Goal: Use online tool/utility: Utilize a website feature to perform a specific function

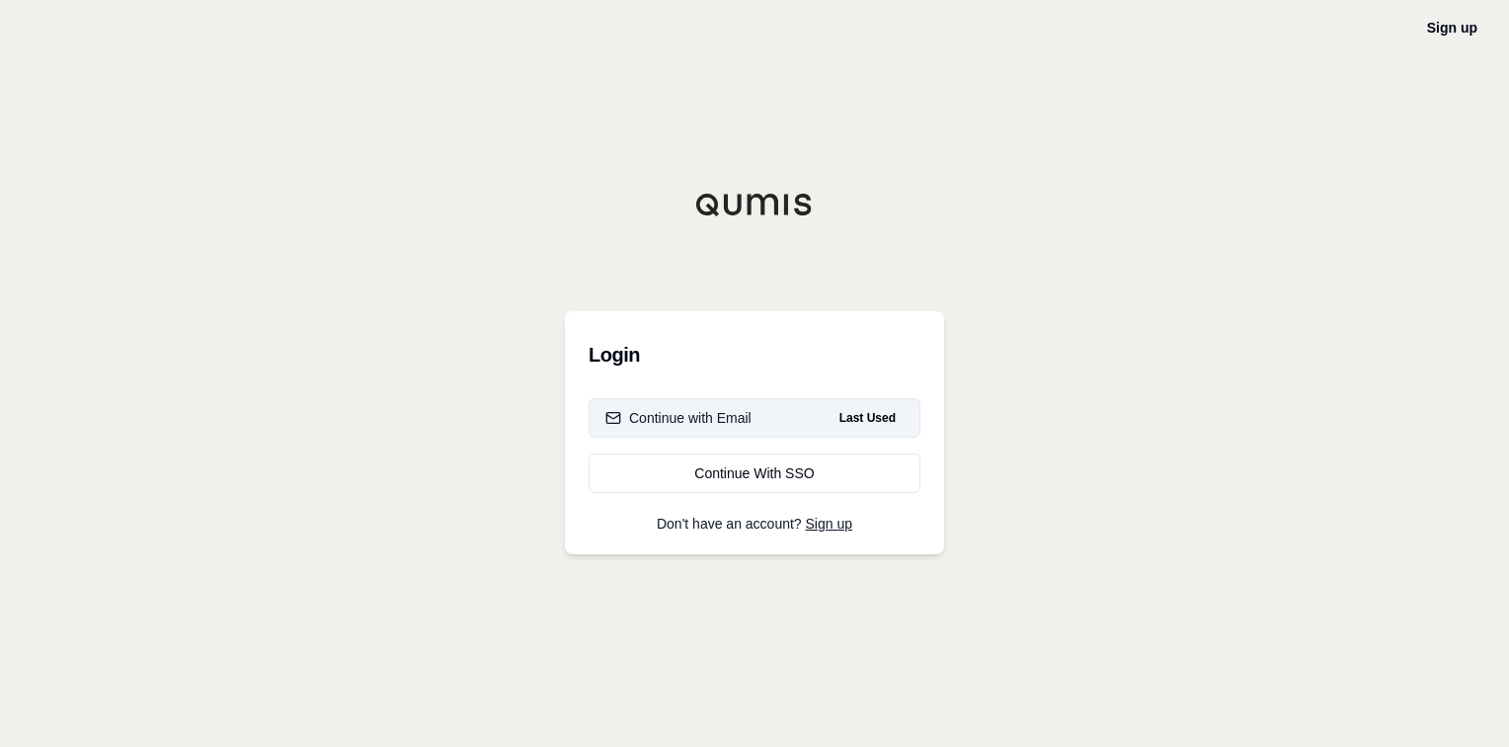
click at [717, 425] on div "Continue with Email" at bounding box center [678, 418] width 146 height 20
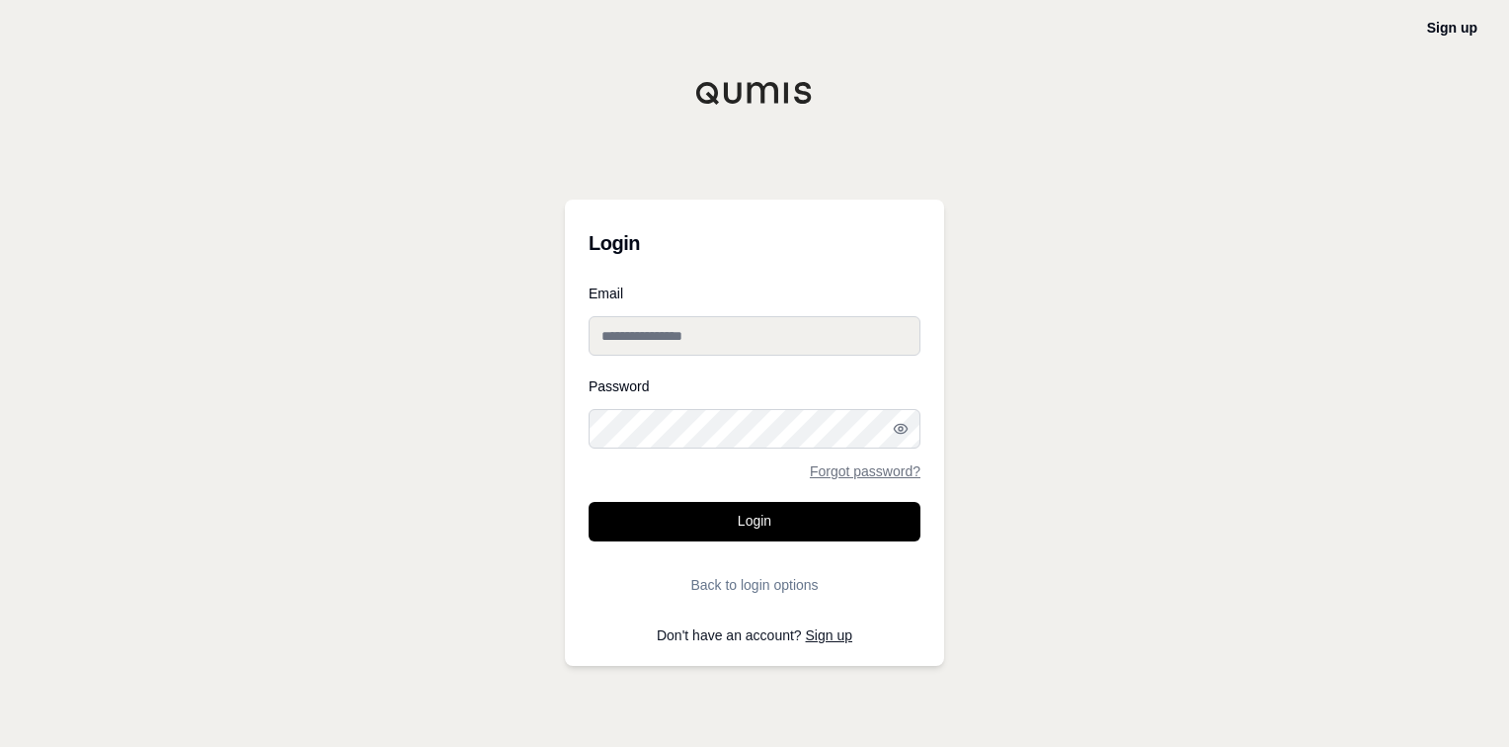
click at [666, 347] on input "Email" at bounding box center [755, 336] width 332 height 40
type input "**********"
click at [589, 502] on button "Login" at bounding box center [755, 522] width 332 height 40
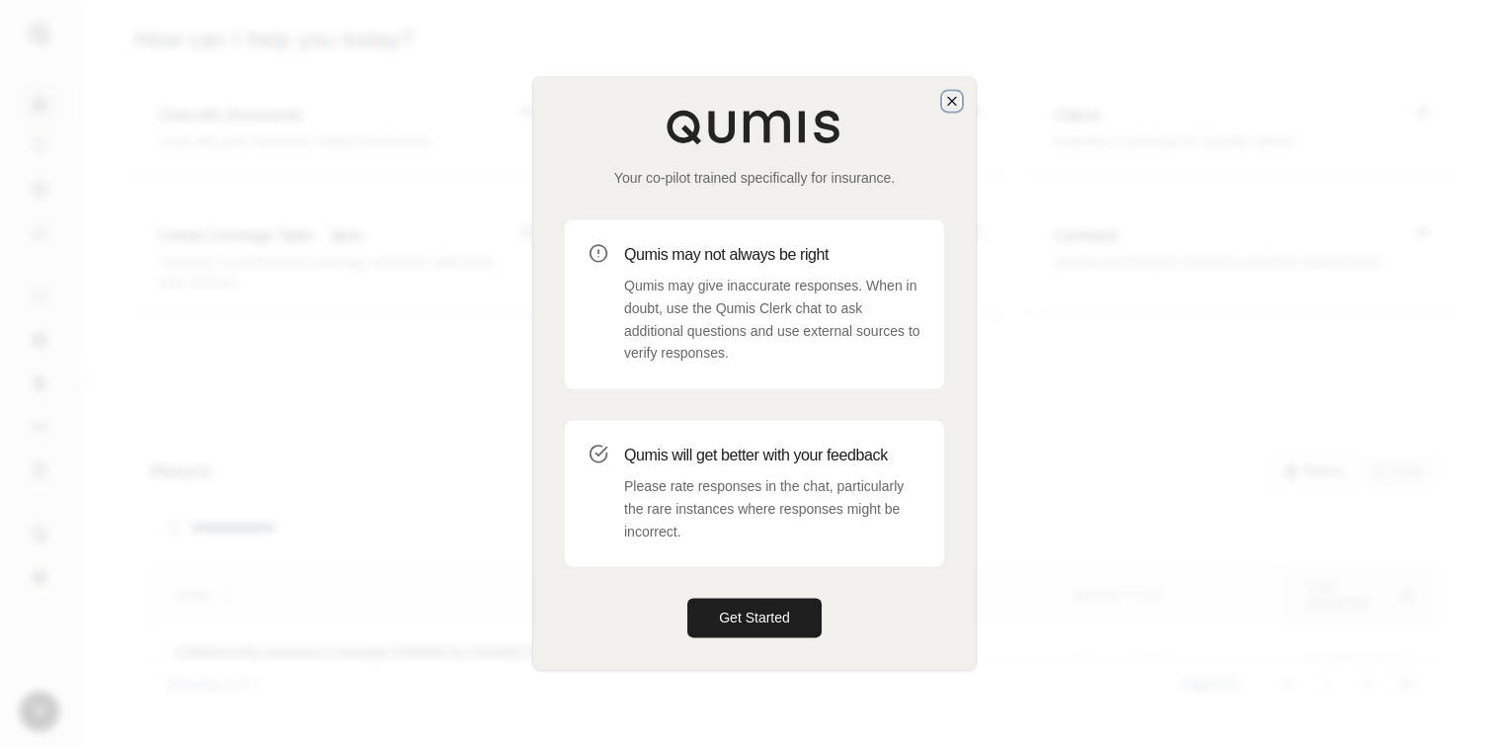
click at [954, 105] on icon "button" at bounding box center [952, 101] width 16 height 16
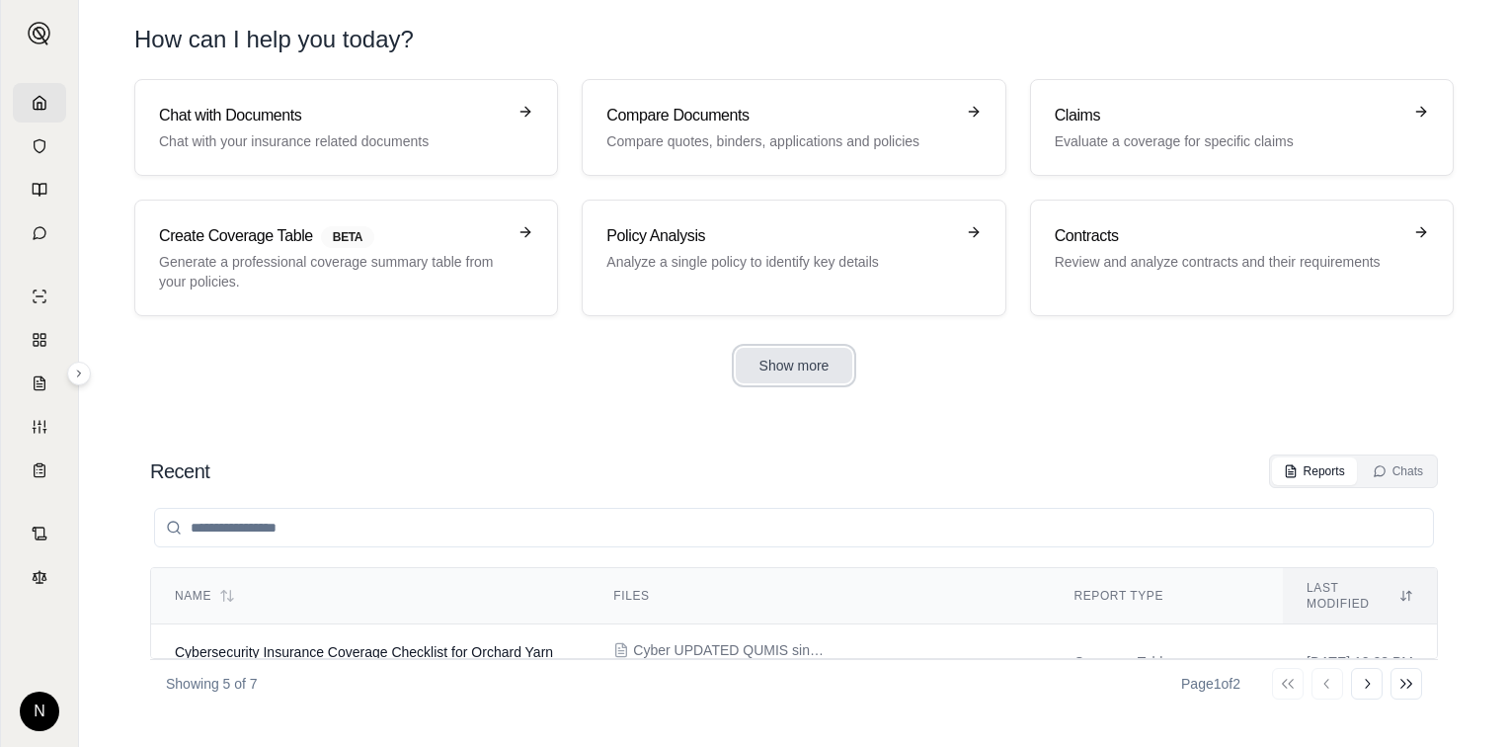
click at [758, 363] on button "Show more" at bounding box center [795, 366] width 118 height 36
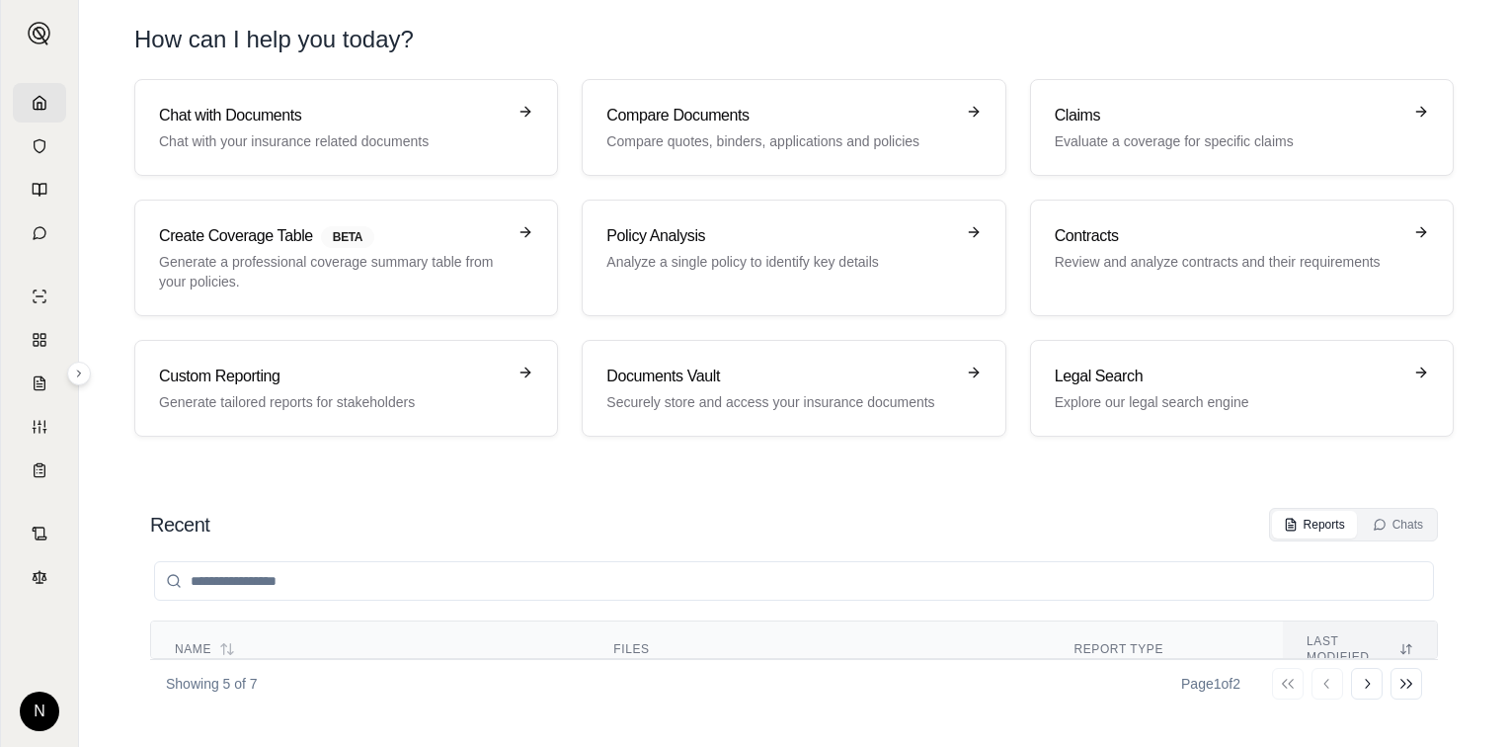
scroll to position [40, 0]
click at [1369, 682] on icon at bounding box center [1367, 684] width 5 height 10
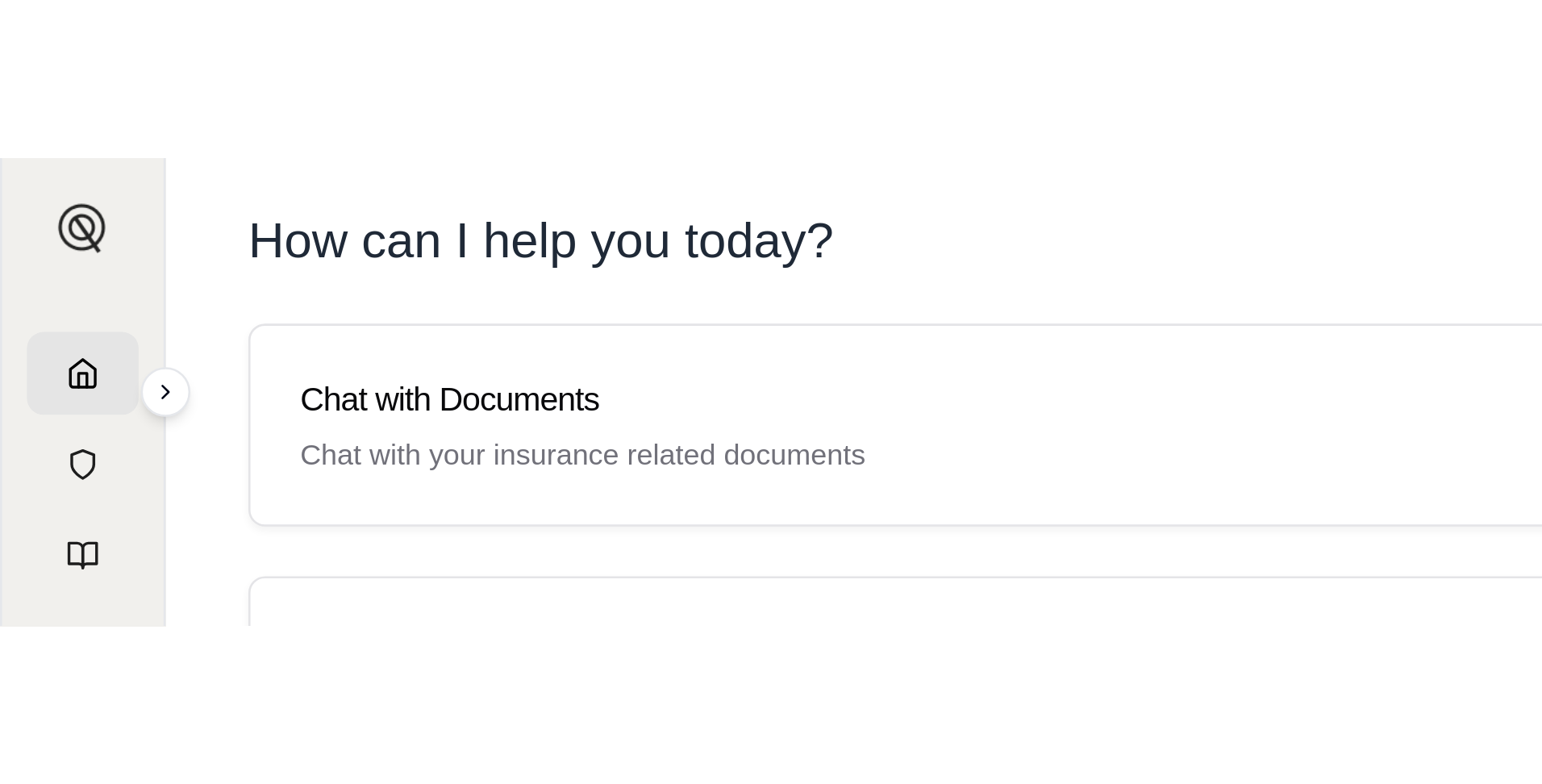
scroll to position [0, 0]
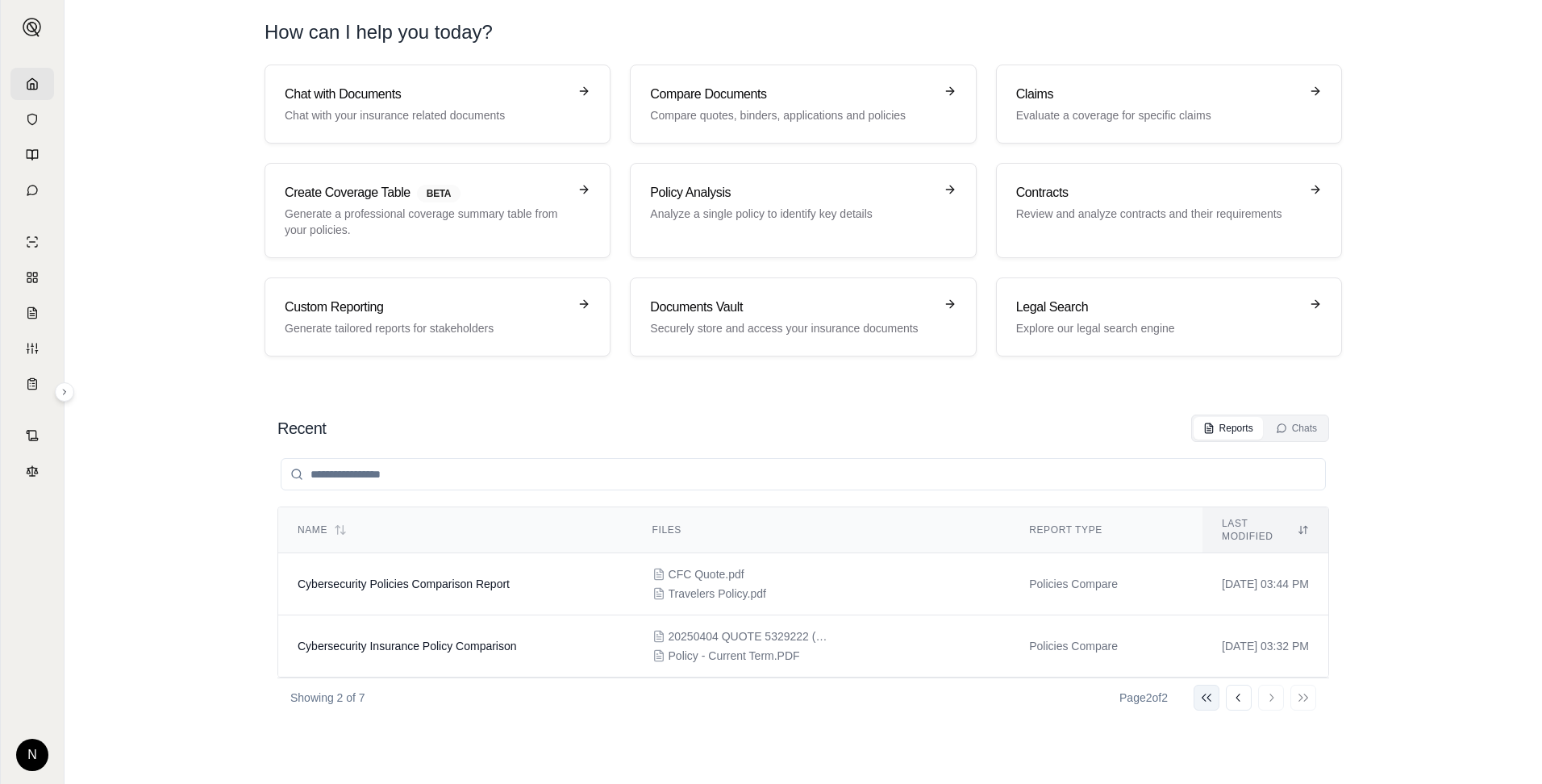
click at [1211, 609] on icon at bounding box center [1207, 697] width 13 height 13
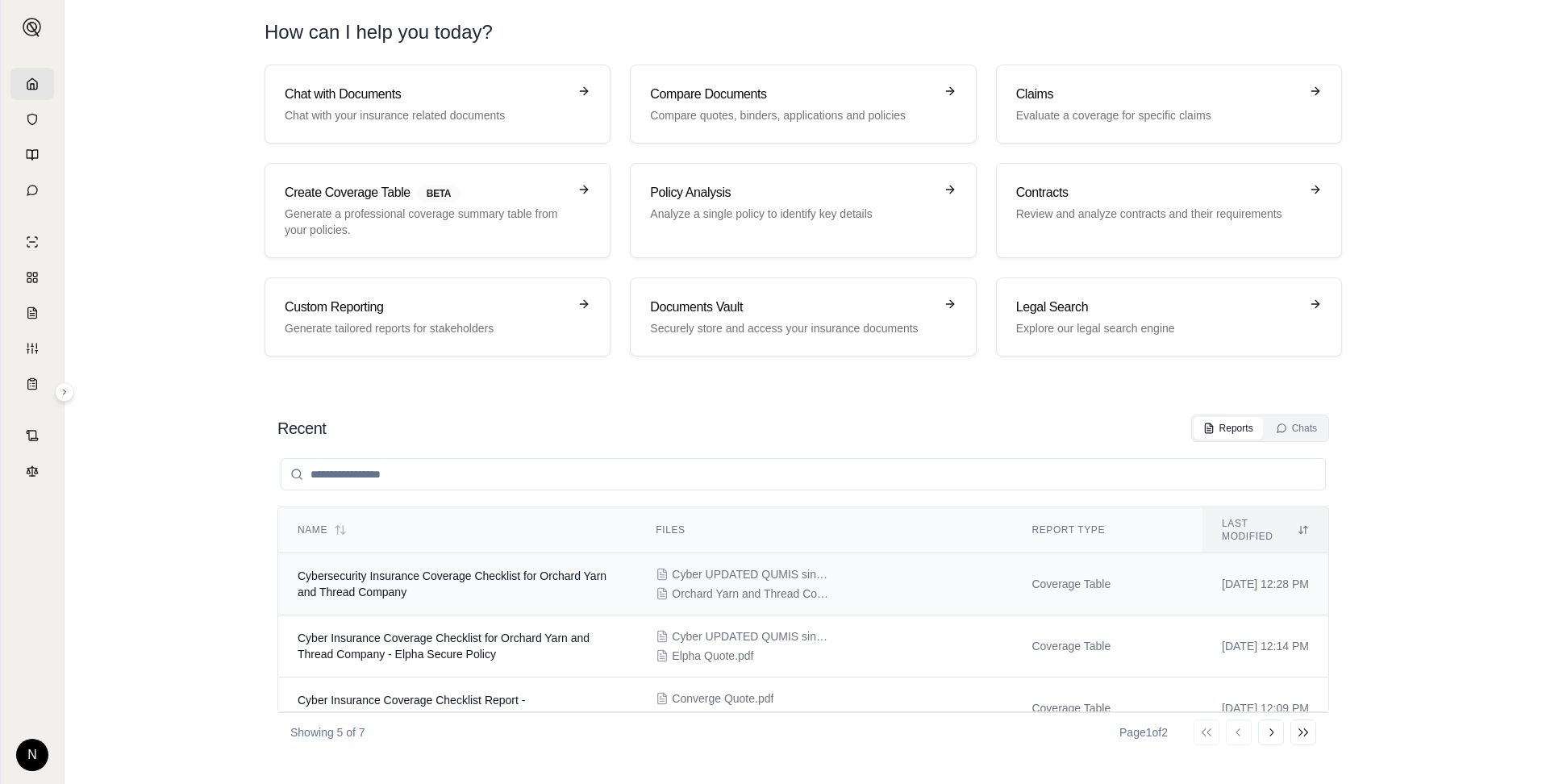
click at [531, 573] on td "Cybersecurity Insurance Coverage Checklist for Orchard Yarn and Thread Company" at bounding box center [457, 585] width 359 height 62
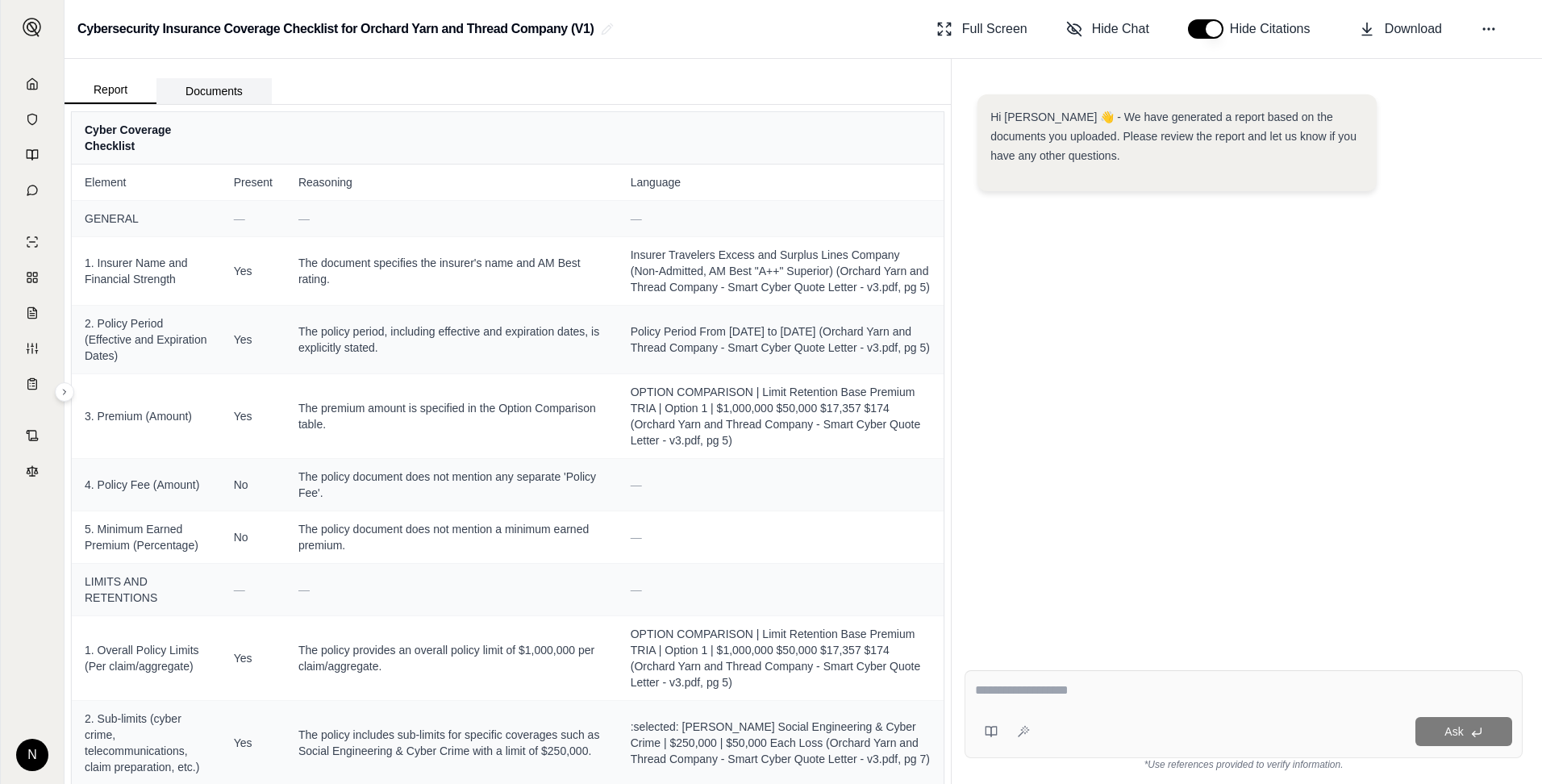
click at [224, 84] on button "Documents" at bounding box center [214, 91] width 115 height 26
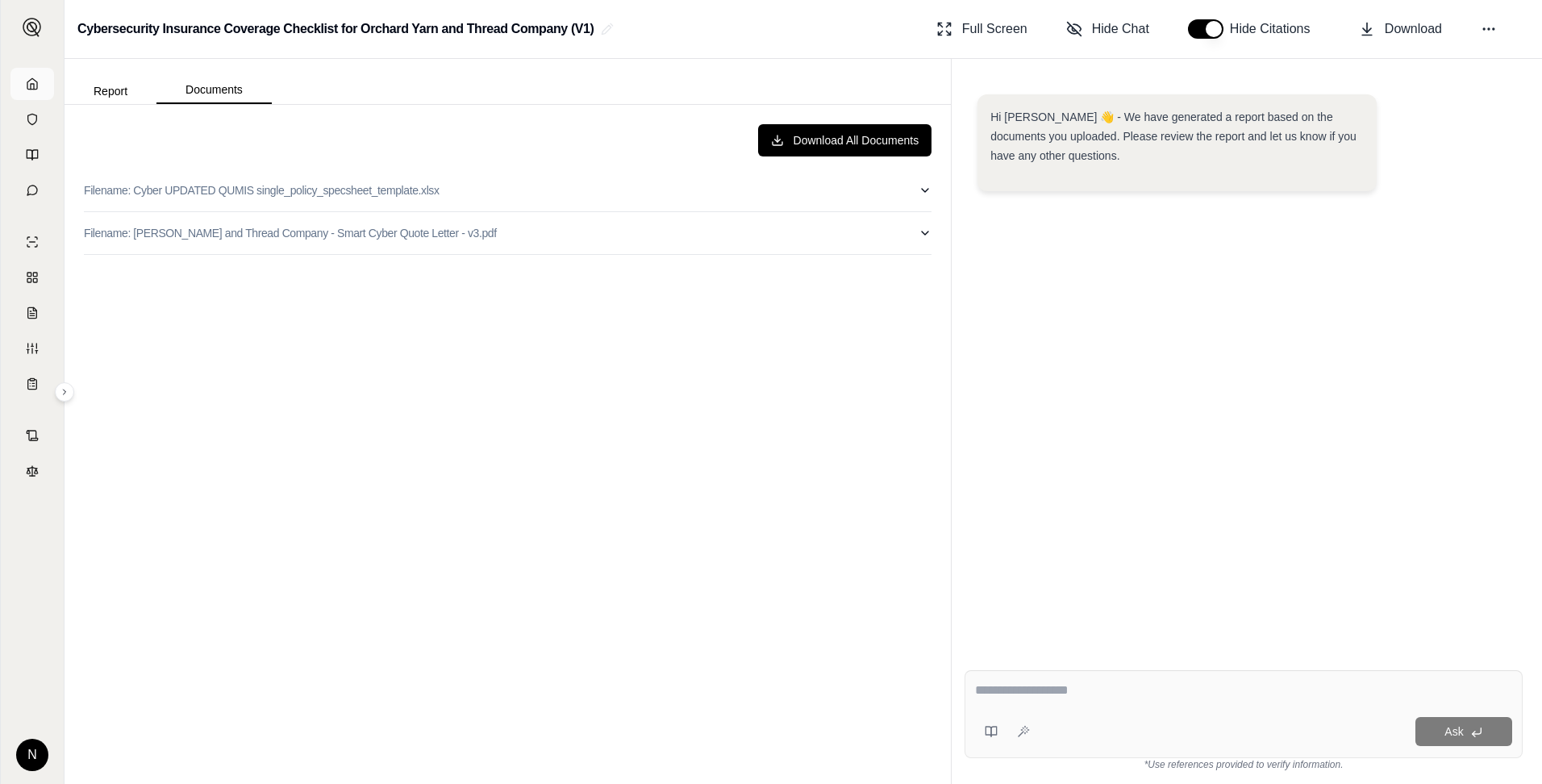
click at [42, 88] on link at bounding box center [32, 84] width 43 height 33
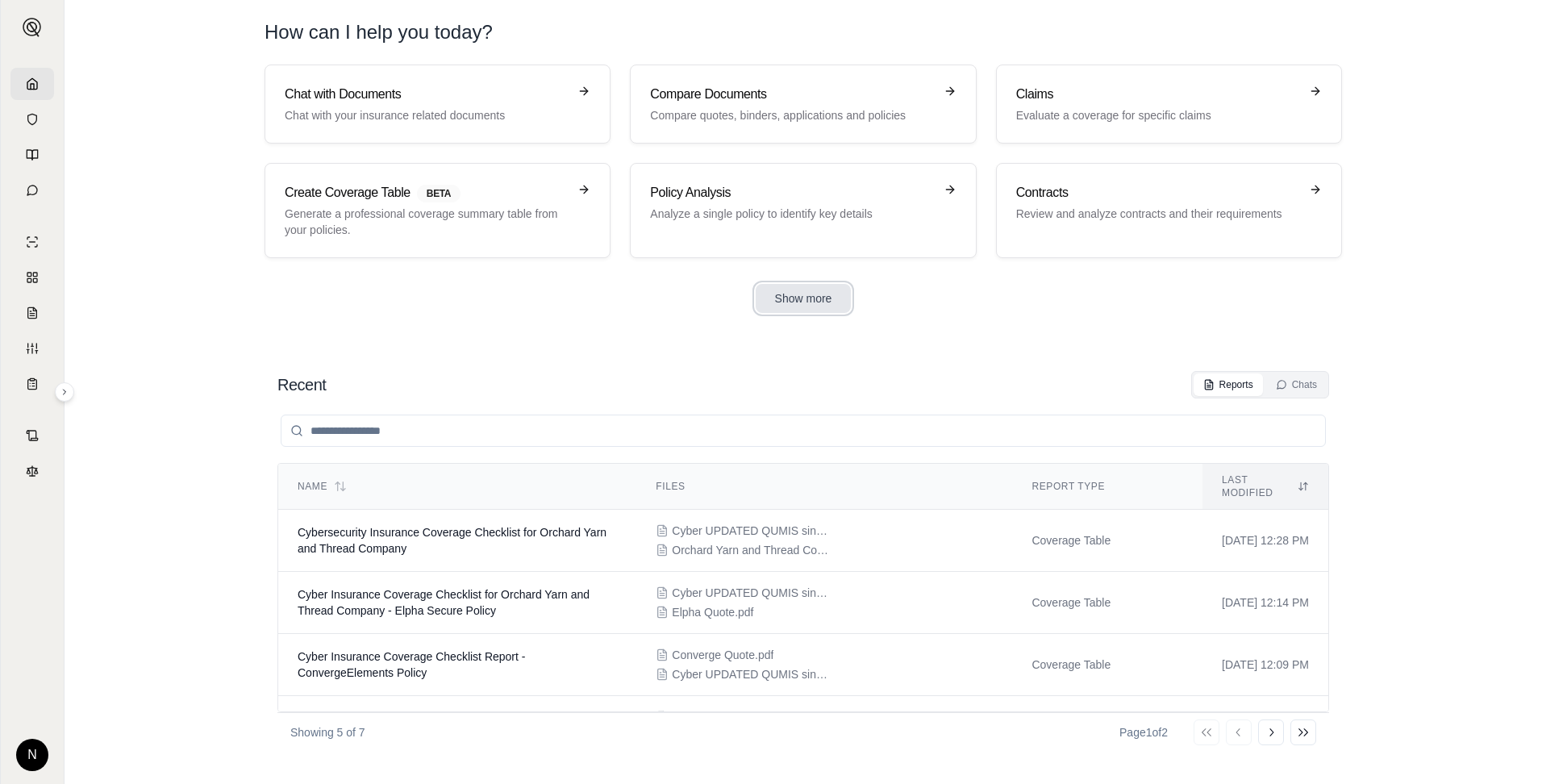
click at [811, 303] on button "Show more" at bounding box center [804, 299] width 96 height 29
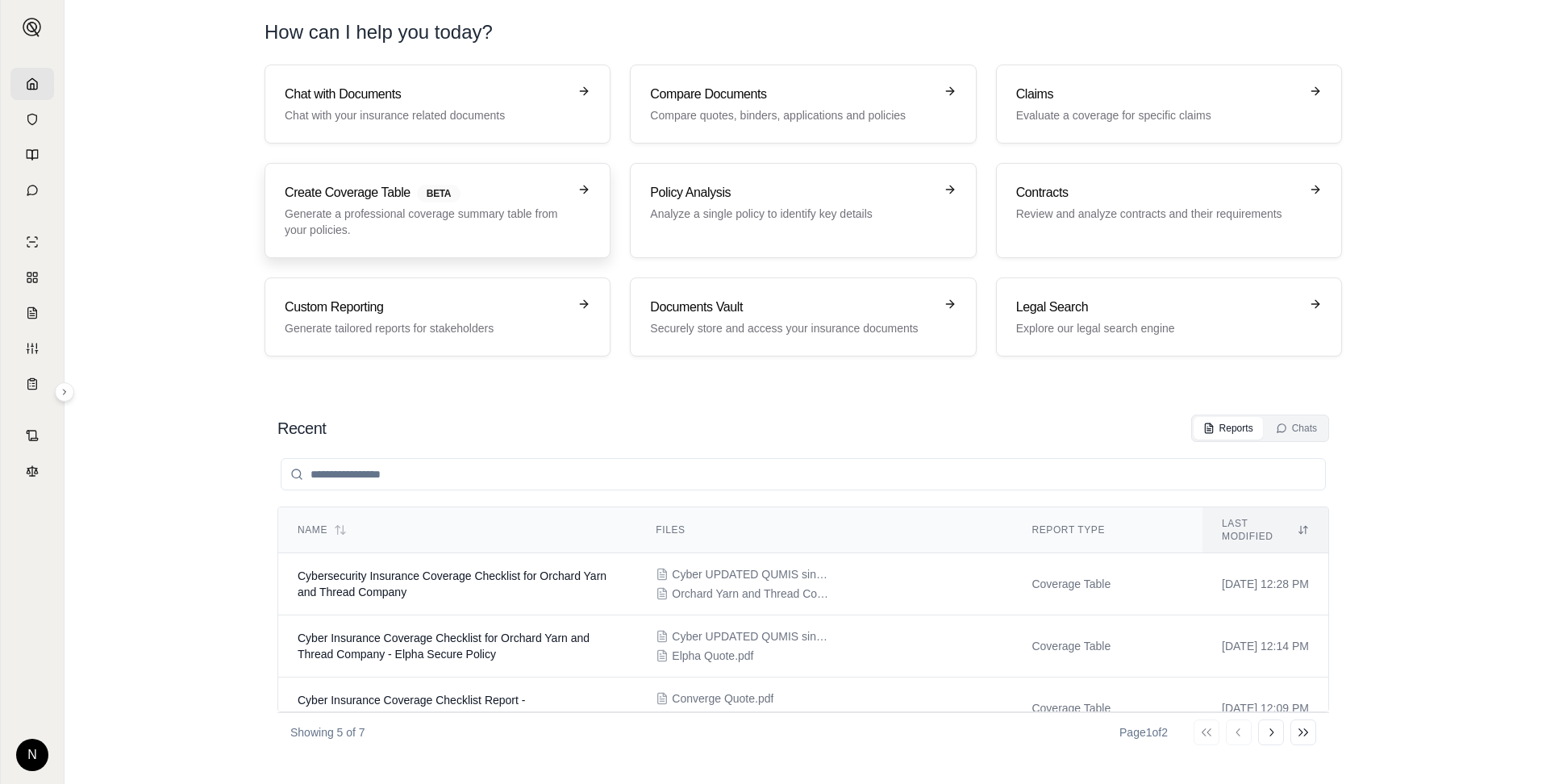
click at [487, 222] on p "Generate a professional coverage summary table from your policies." at bounding box center [426, 222] width 283 height 33
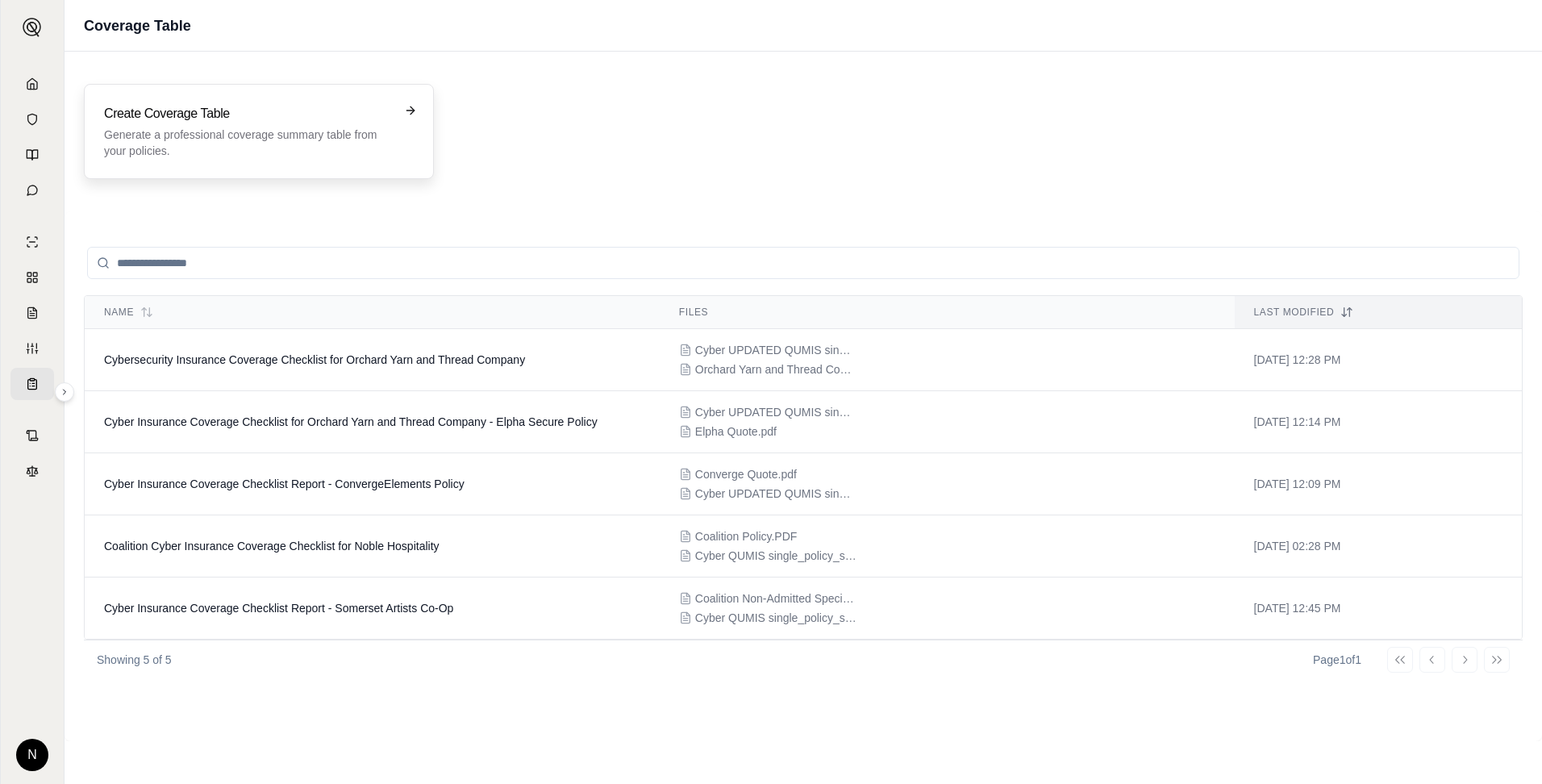
click at [413, 113] on icon at bounding box center [411, 110] width 13 height 13
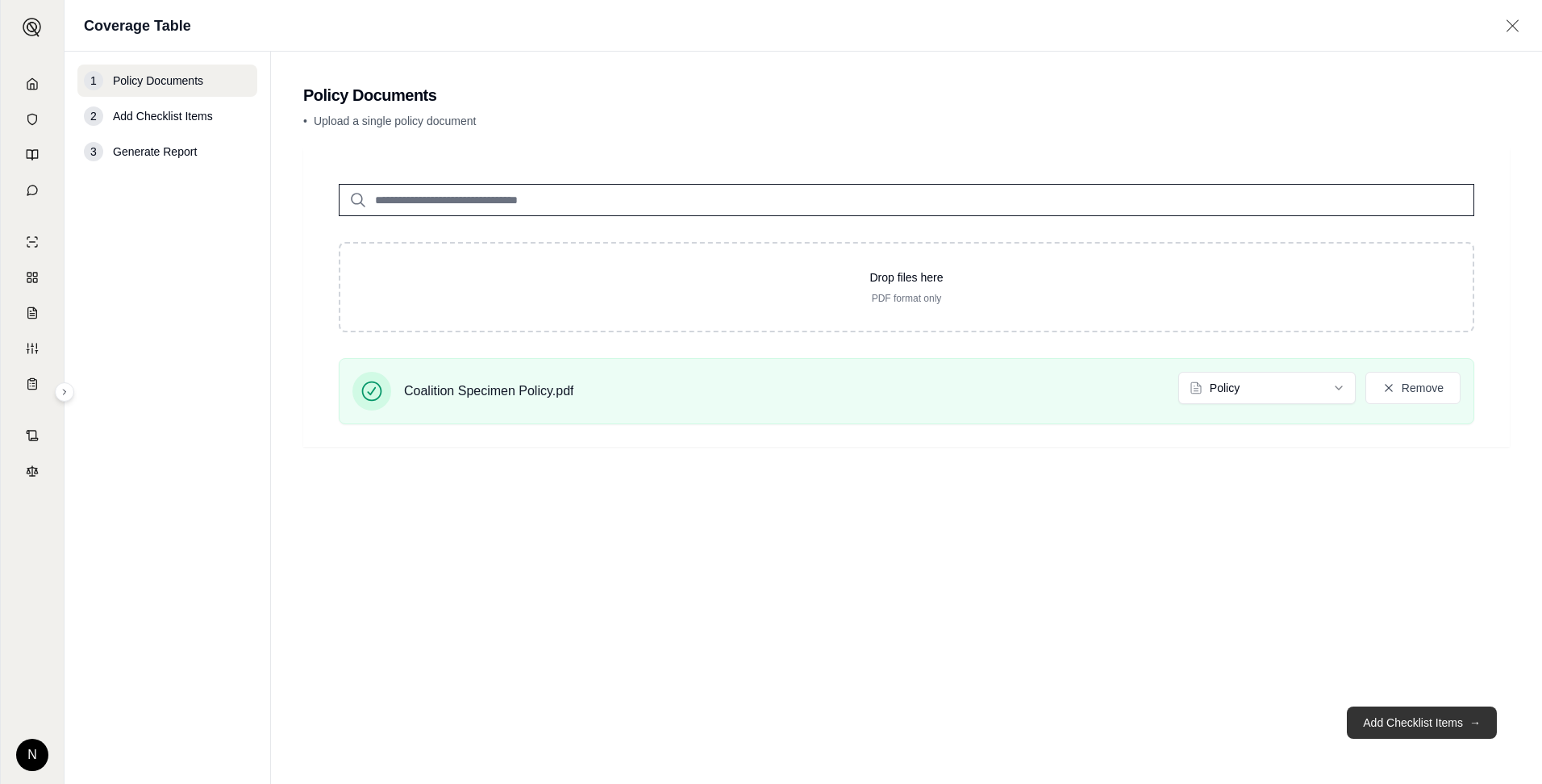
click at [1232, 609] on button "Add Checklist Items →" at bounding box center [1422, 723] width 150 height 33
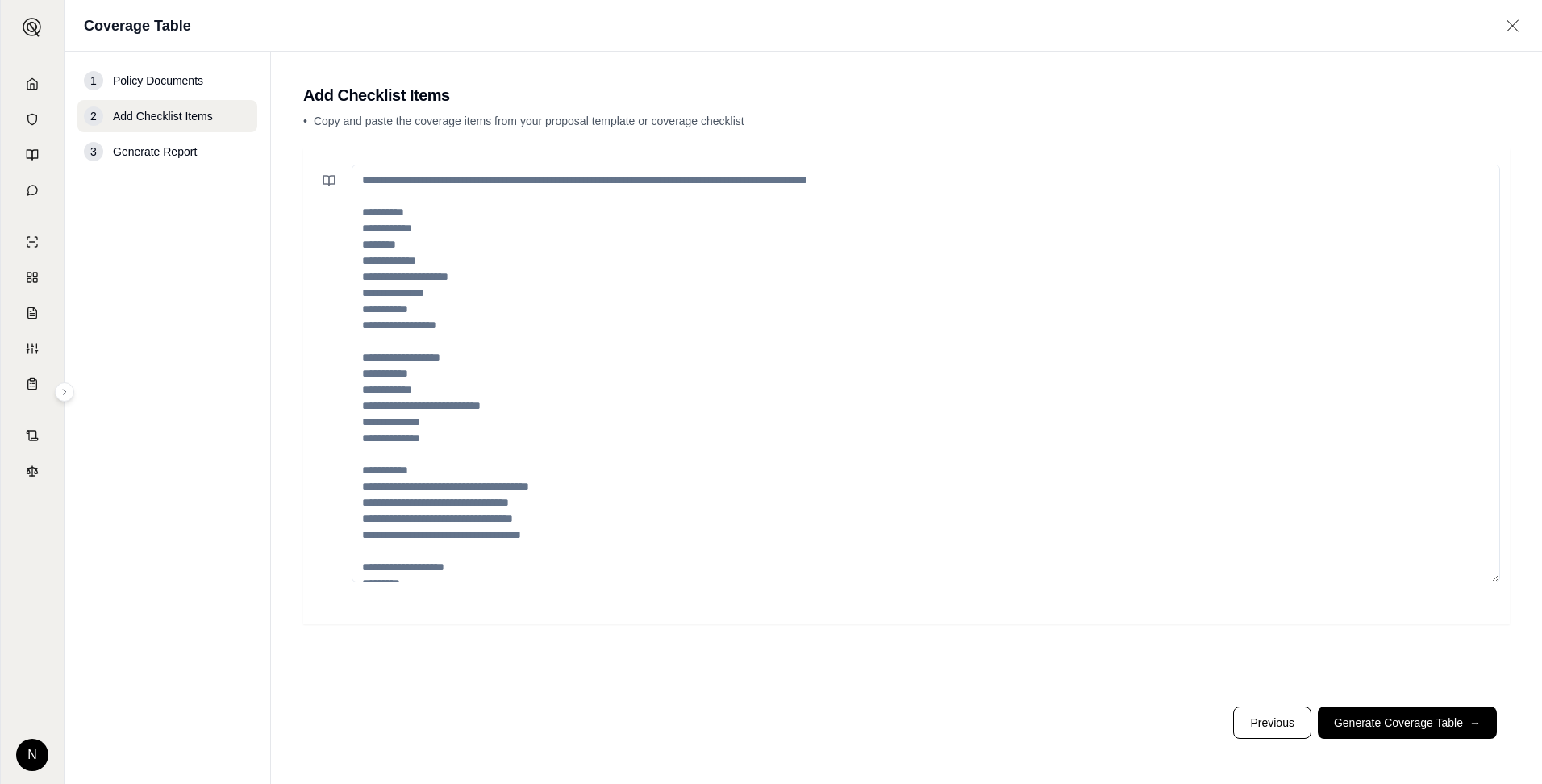
click at [519, 228] on textarea at bounding box center [926, 373] width 1148 height 418
drag, startPoint x: 472, startPoint y: 201, endPoint x: 473, endPoint y: 191, distance: 10.0
click at [472, 201] on textarea at bounding box center [926, 373] width 1148 height 418
paste textarea "**********"
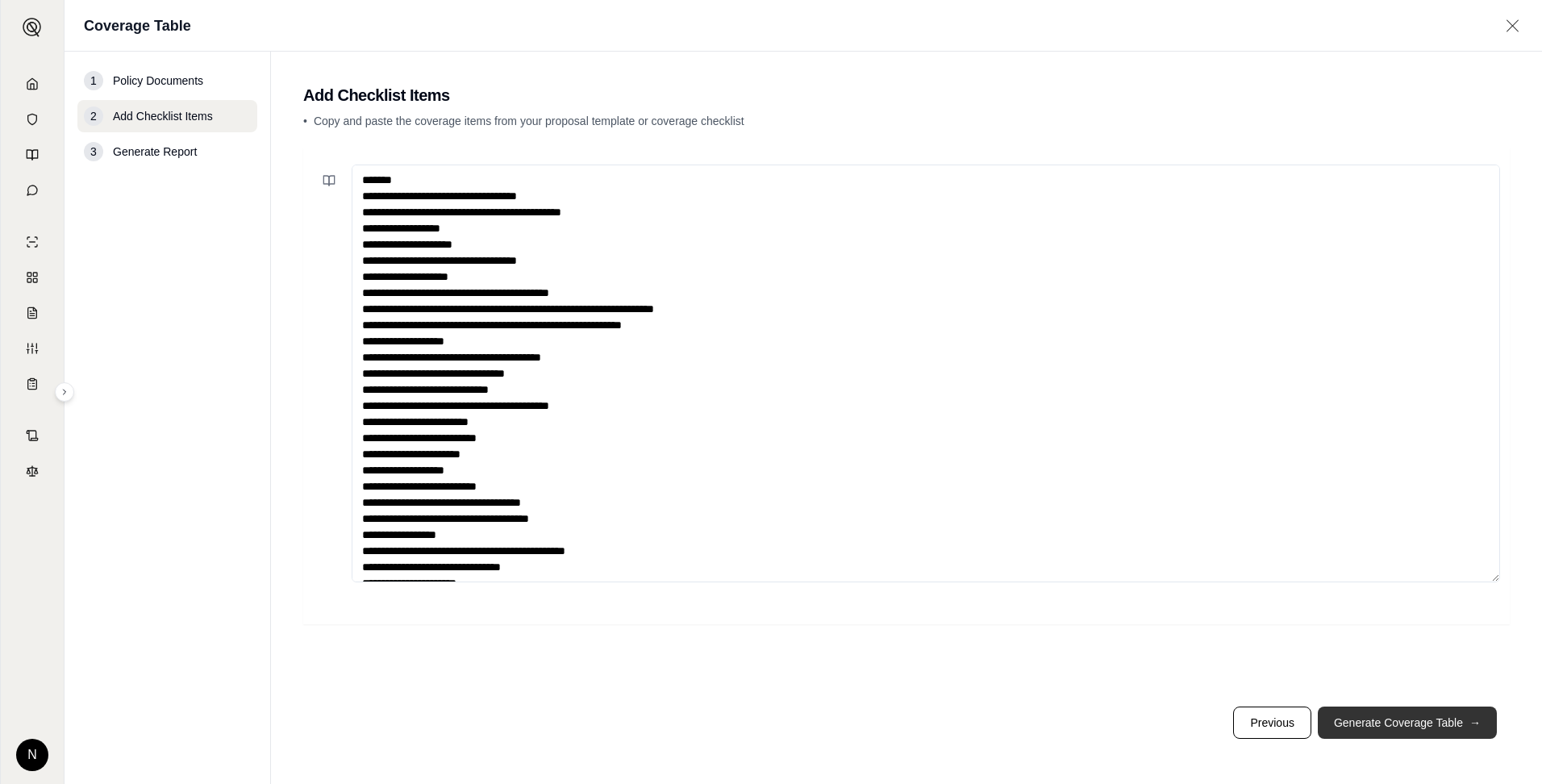
type textarea "**********"
click at [1232, 609] on button "Generate Coverage Table →" at bounding box center [1407, 723] width 179 height 33
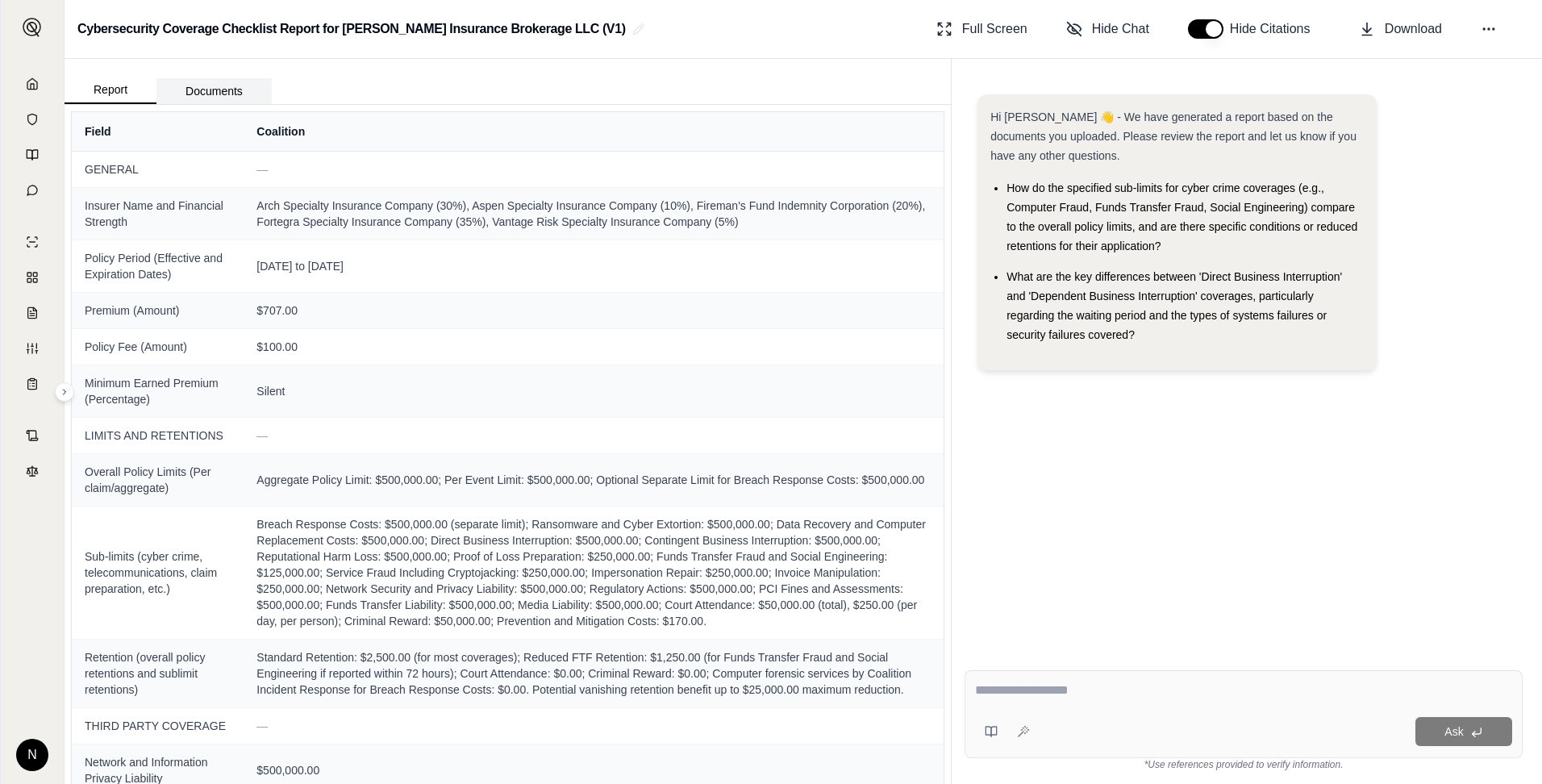
click at [209, 91] on button "Documents" at bounding box center [214, 91] width 115 height 26
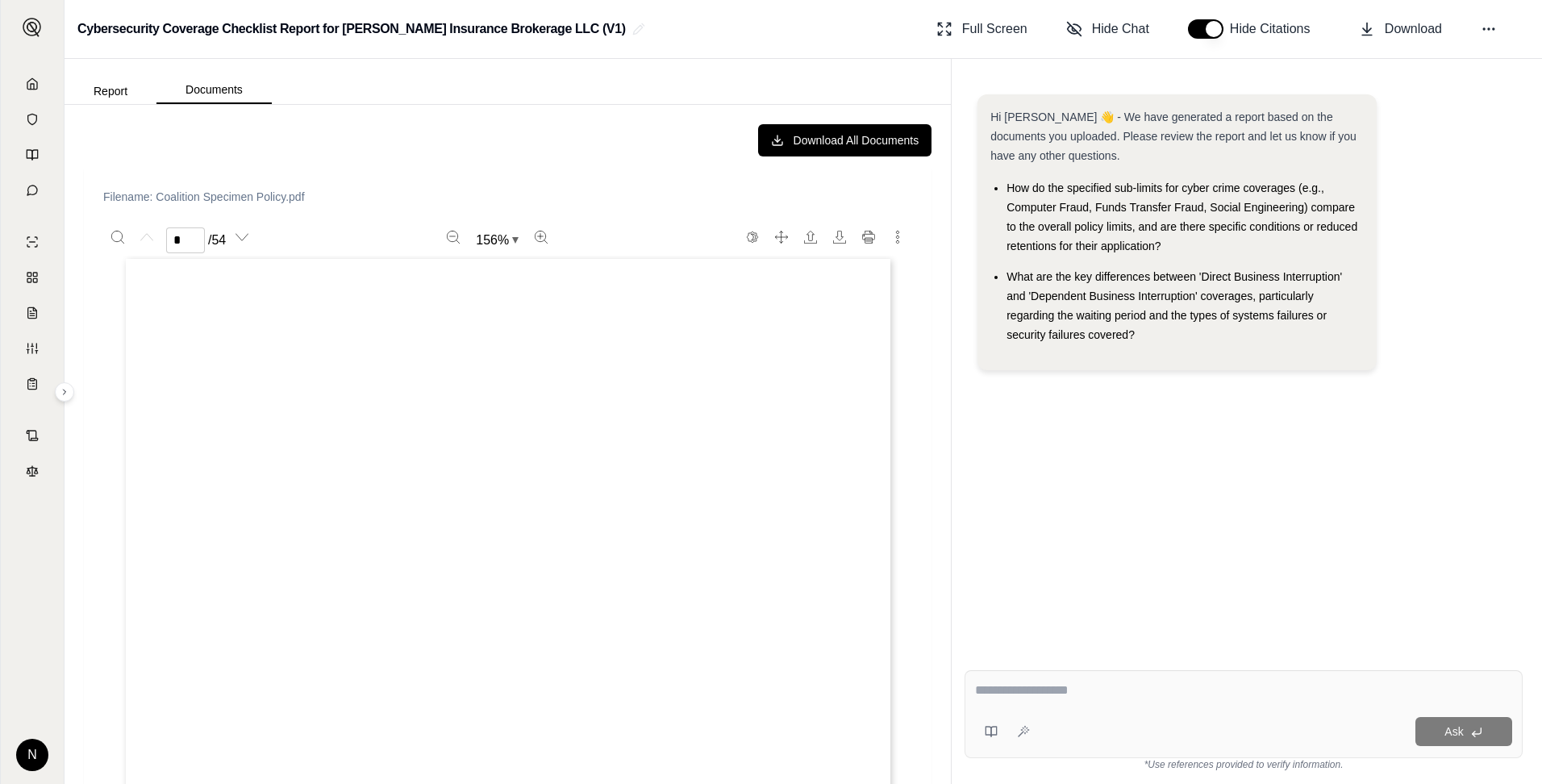
click at [133, 72] on div "Report Documents" at bounding box center [168, 88] width 207 height 33
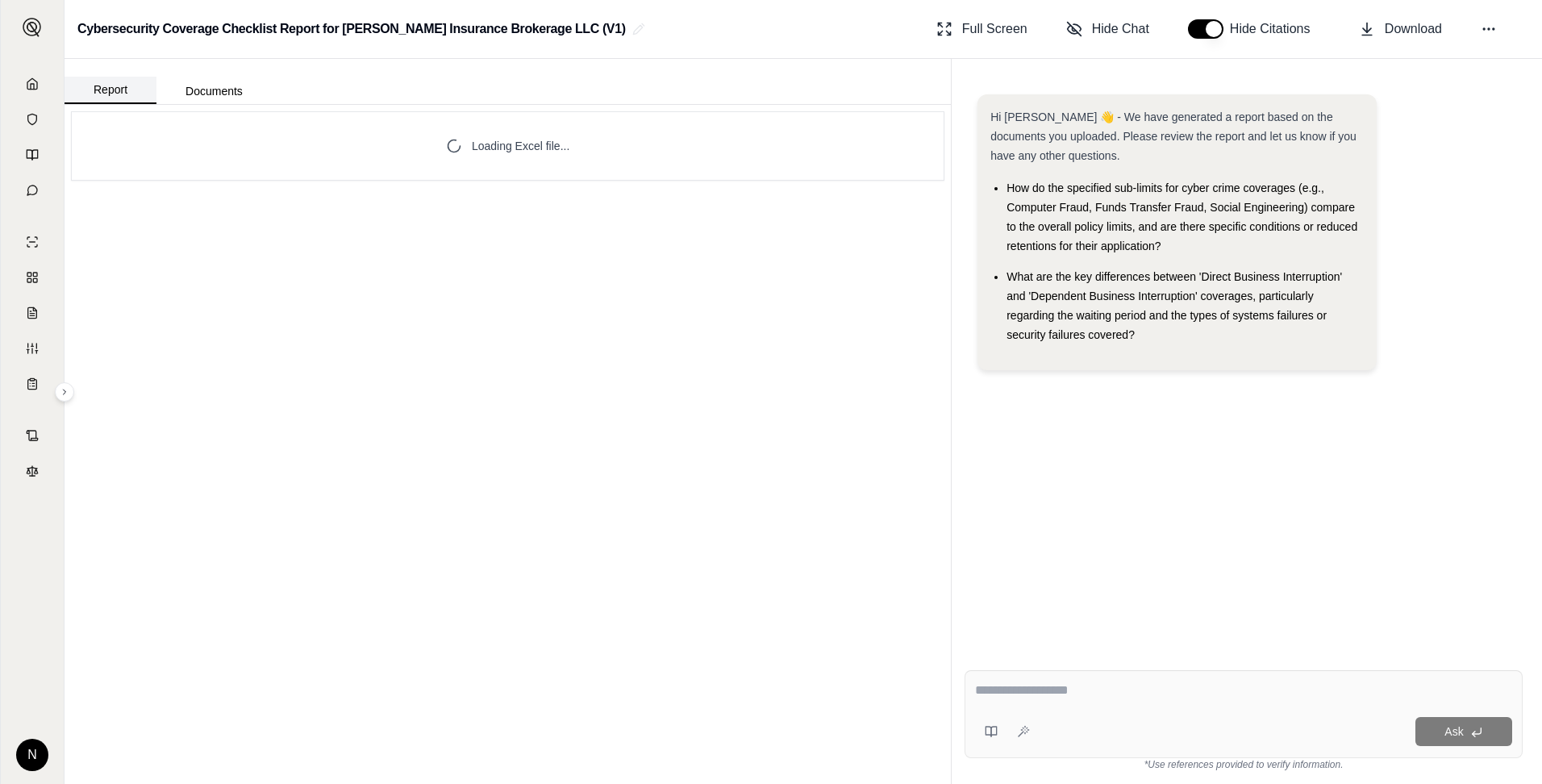
click at [120, 95] on button "Report" at bounding box center [110, 91] width 92 height 28
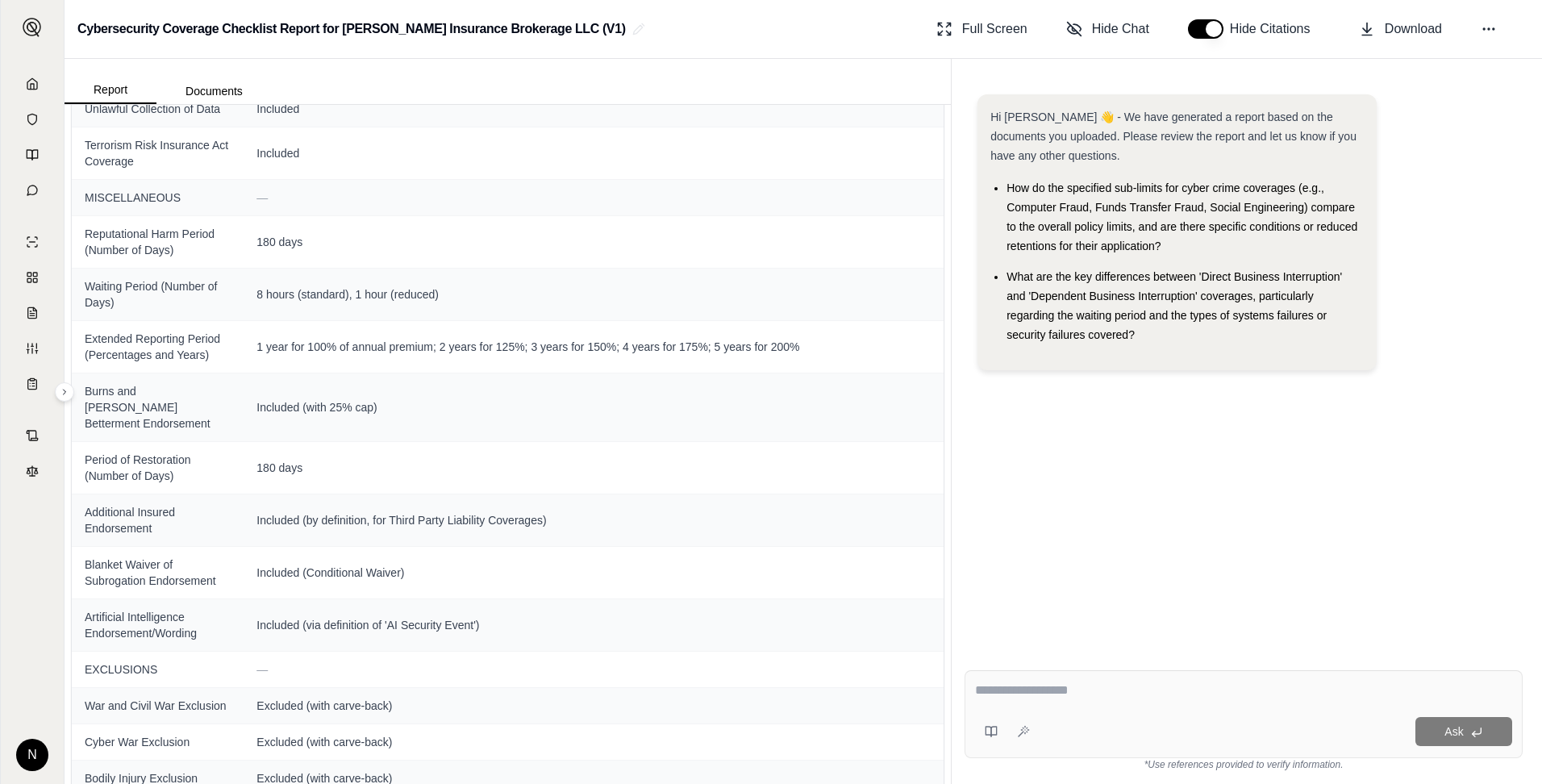
scroll to position [2500, 0]
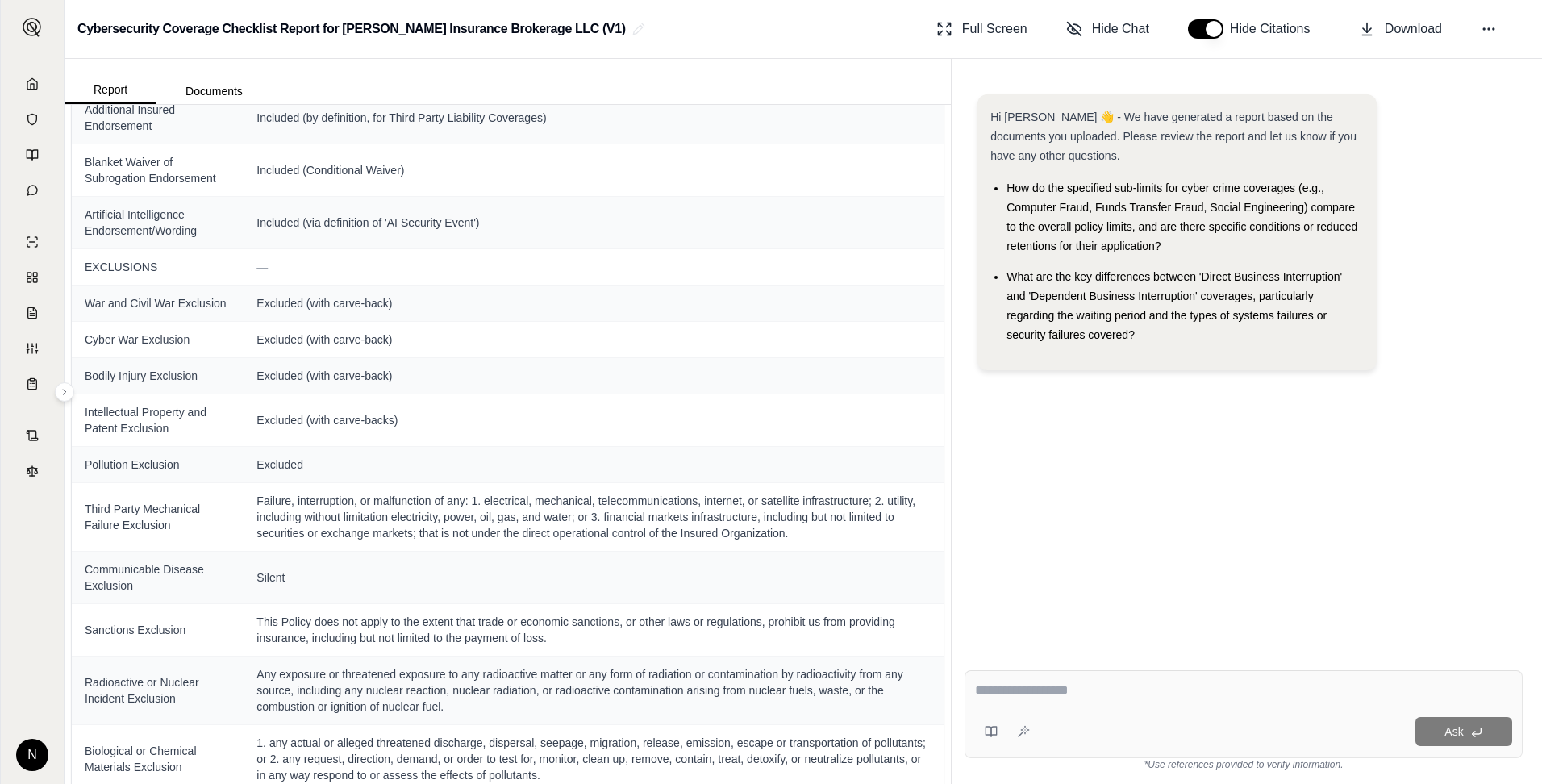
click at [991, 609] on textarea at bounding box center [1244, 691] width 537 height 20
type textarea "**********"
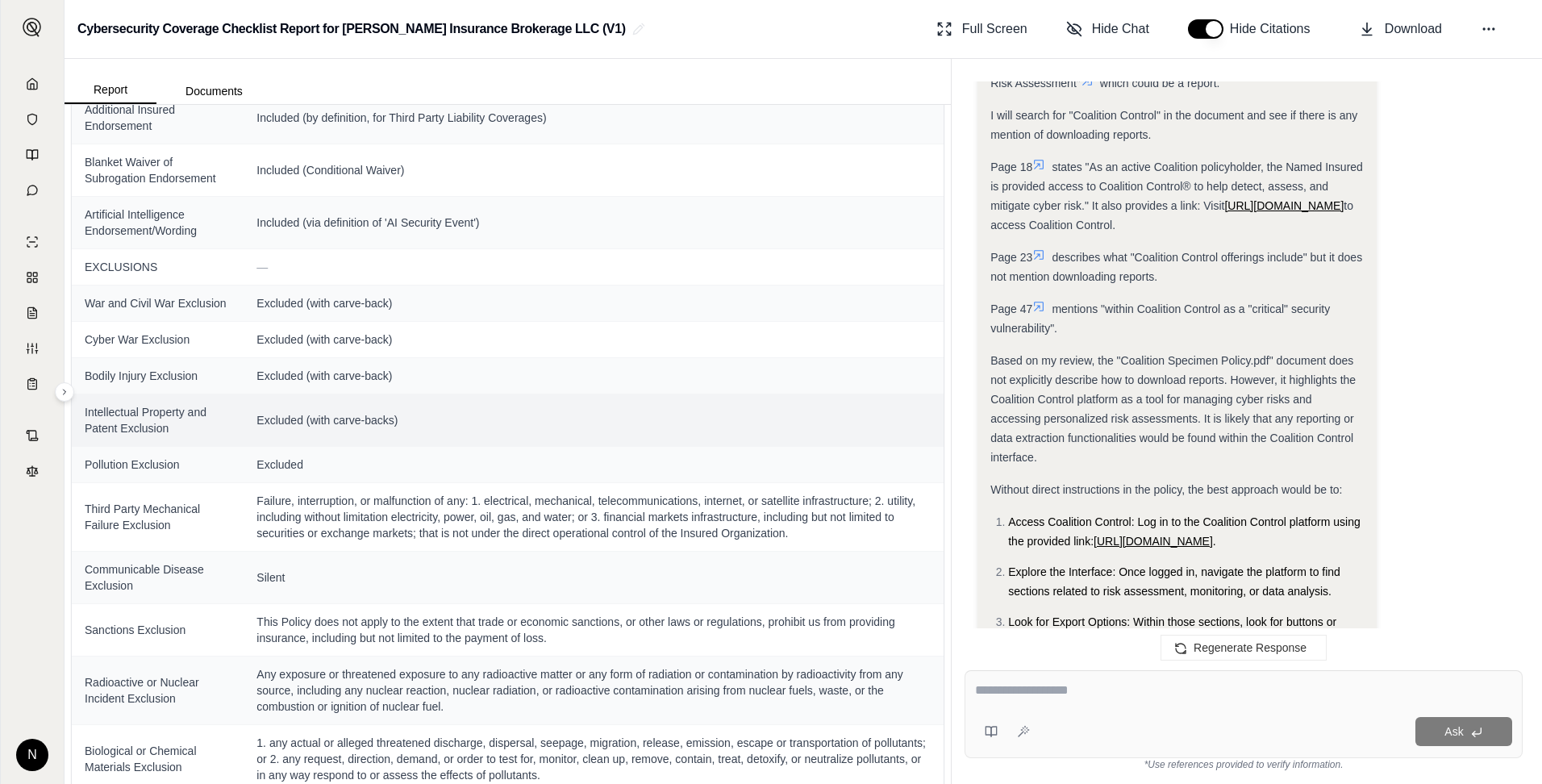
scroll to position [1694, 0]
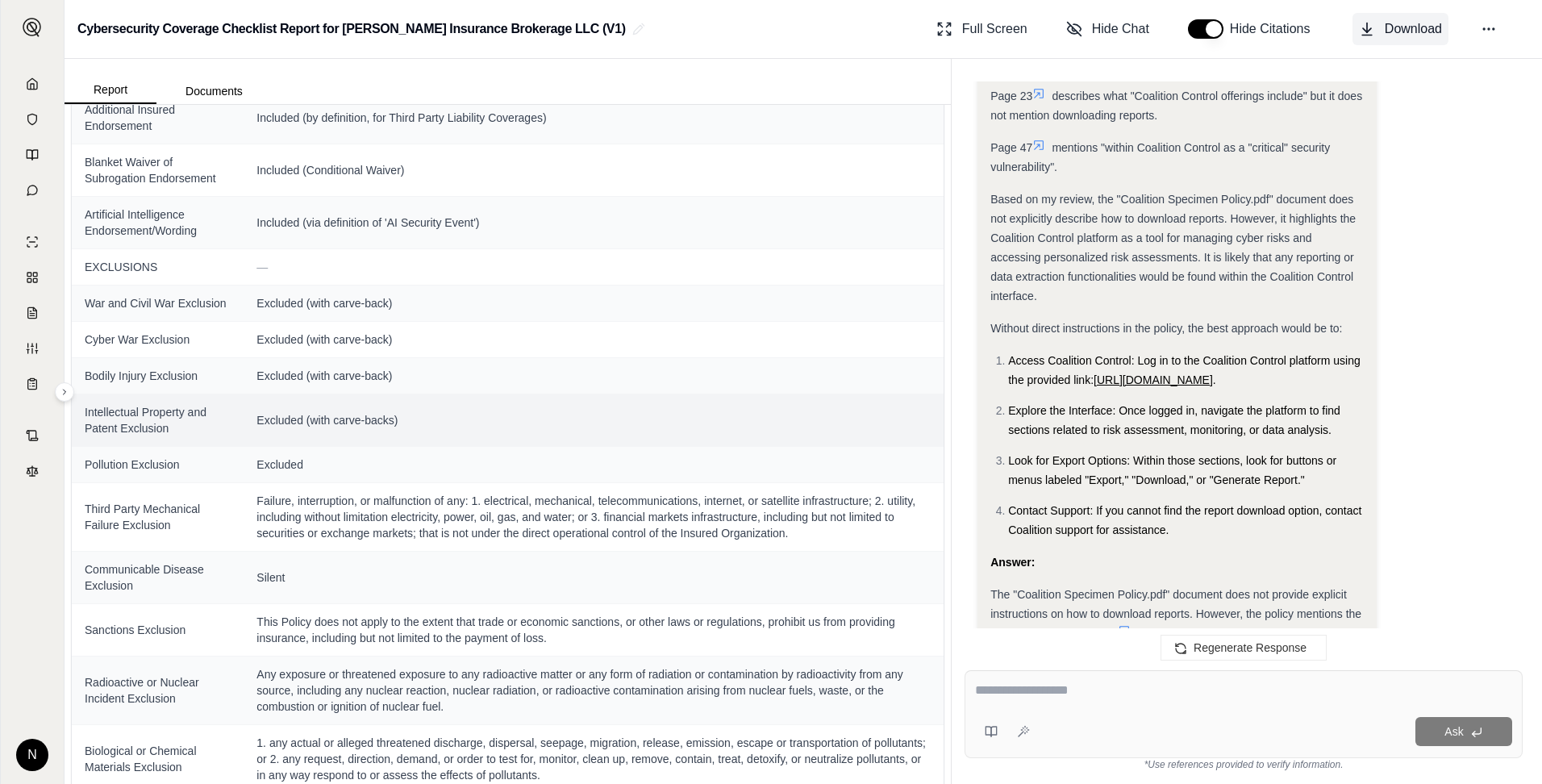
click at [1232, 29] on span "Download" at bounding box center [1414, 29] width 57 height 20
